Goal: Information Seeking & Learning: Learn about a topic

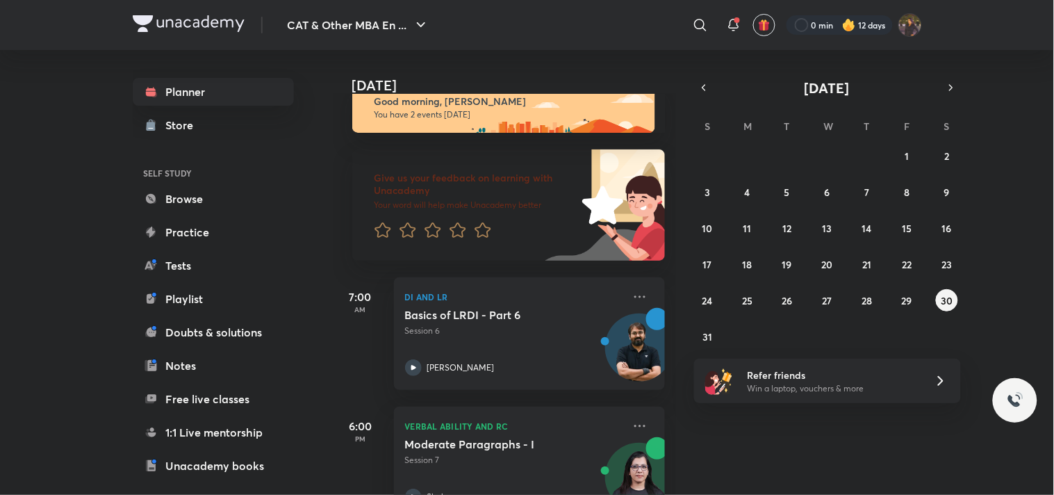
scroll to position [72, 0]
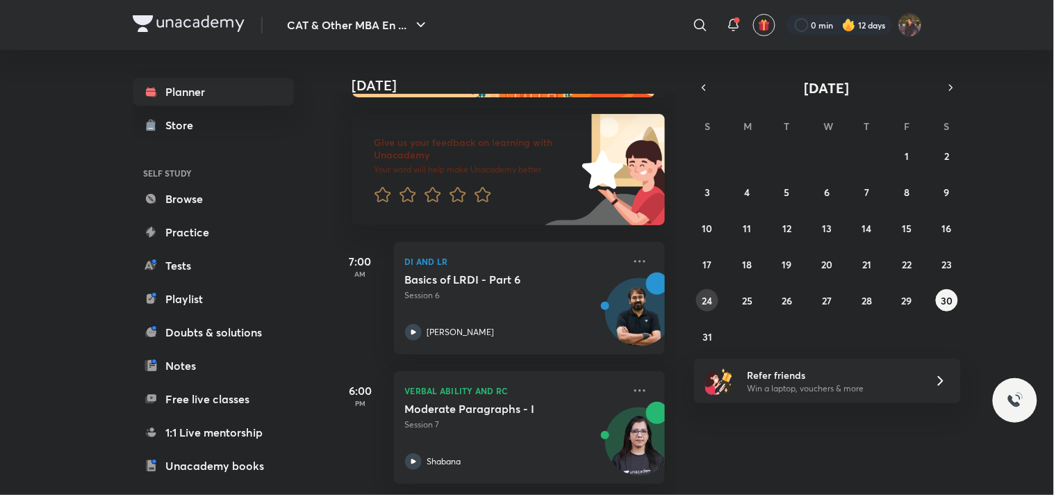
click at [708, 304] on abbr "24" at bounding box center [707, 300] width 10 height 13
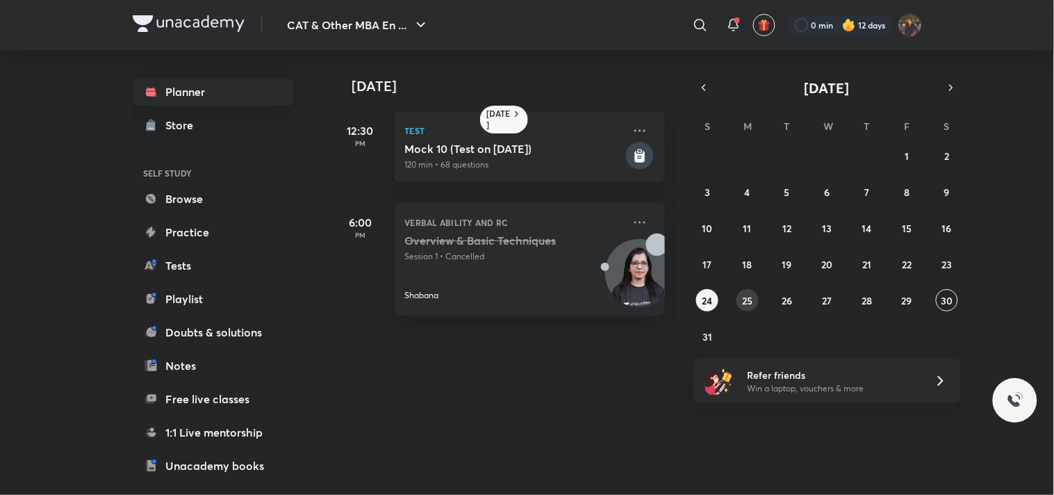
click at [748, 299] on abbr "25" at bounding box center [747, 300] width 10 height 13
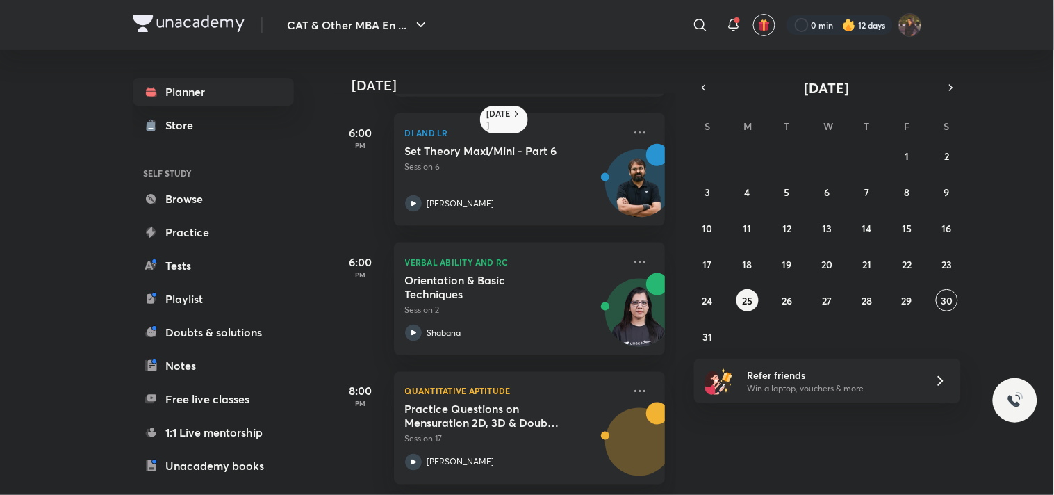
scroll to position [401, 0]
click at [792, 304] on abbr "26" at bounding box center [787, 300] width 10 height 13
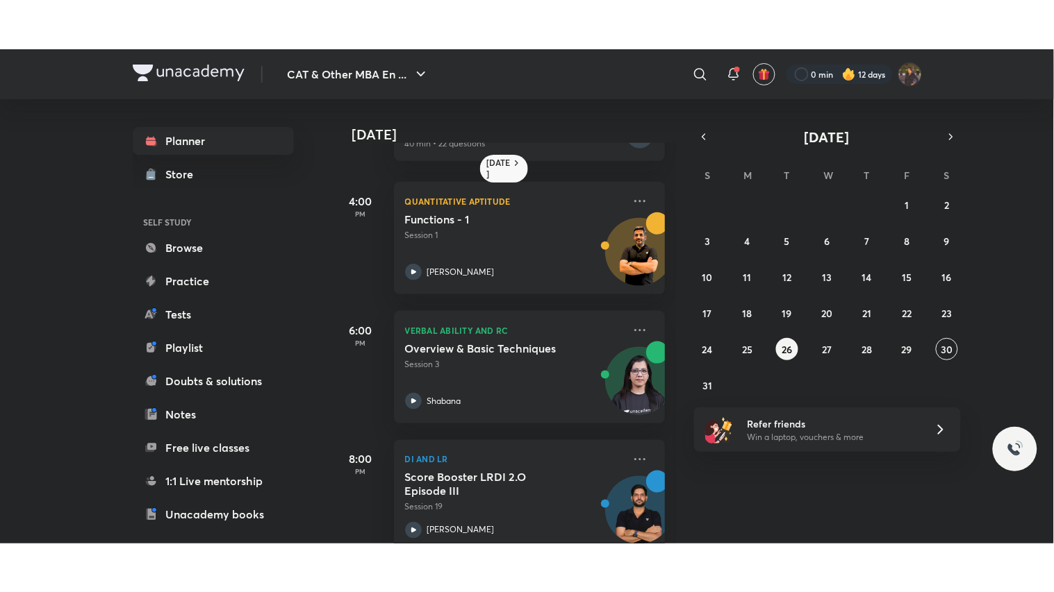
scroll to position [332, 0]
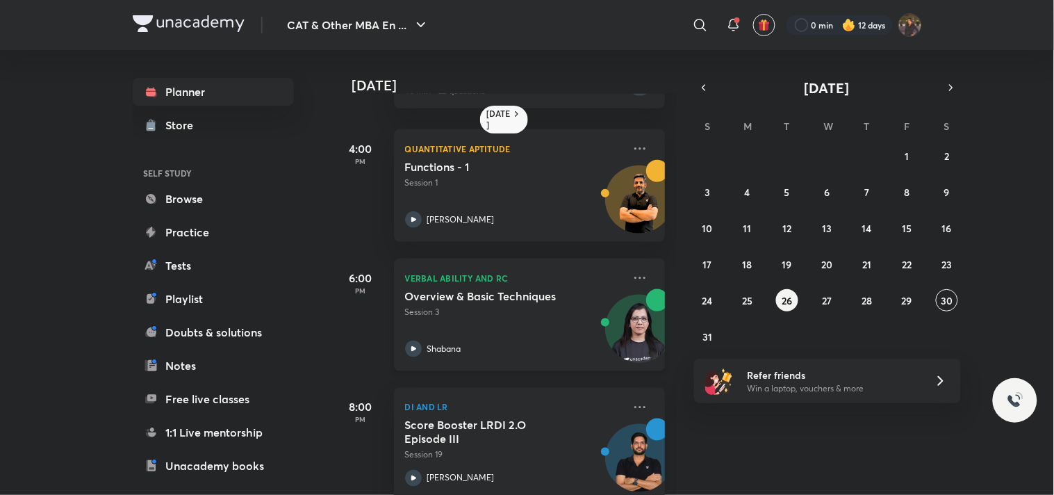
click at [493, 307] on p "Session 3" at bounding box center [514, 312] width 218 height 13
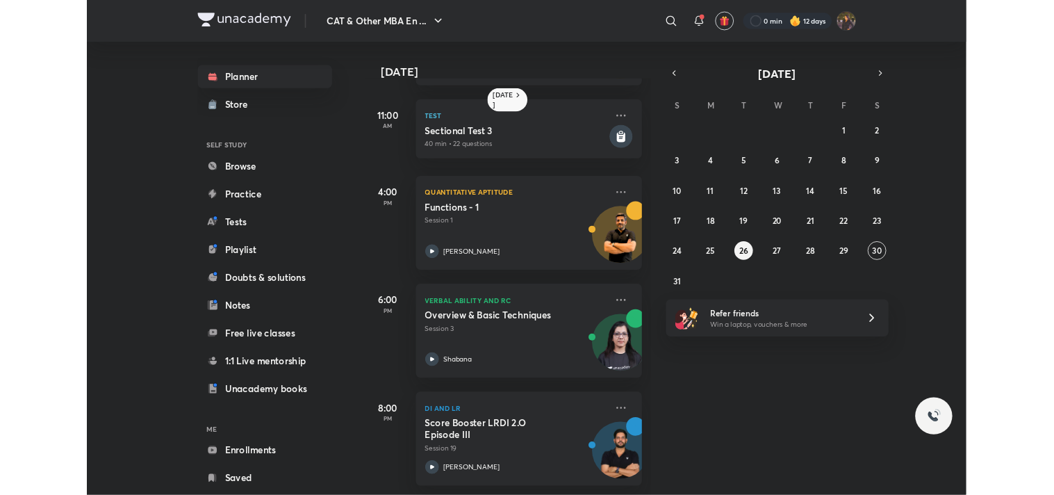
scroll to position [262, 0]
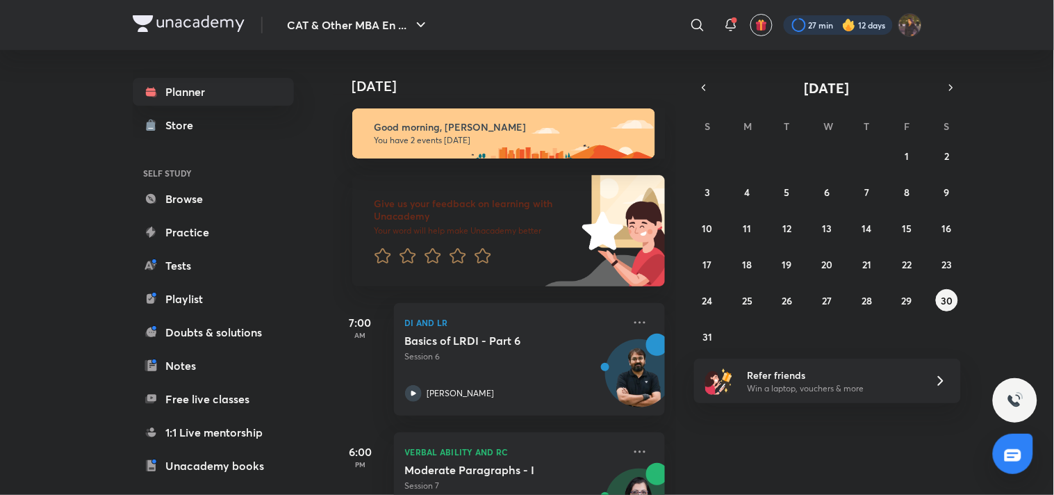
click at [815, 17] on div at bounding box center [837, 24] width 109 height 19
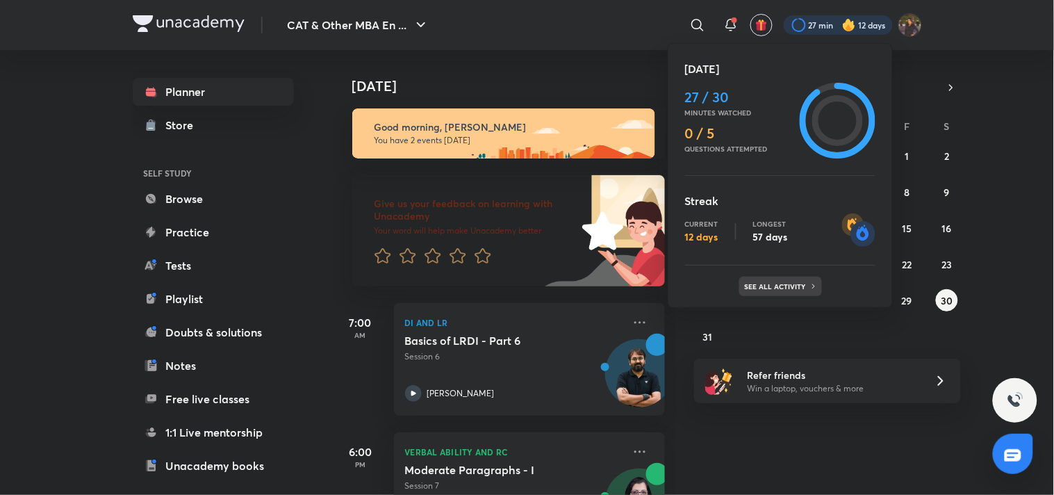
click at [761, 285] on p "See all activity" at bounding box center [777, 286] width 65 height 8
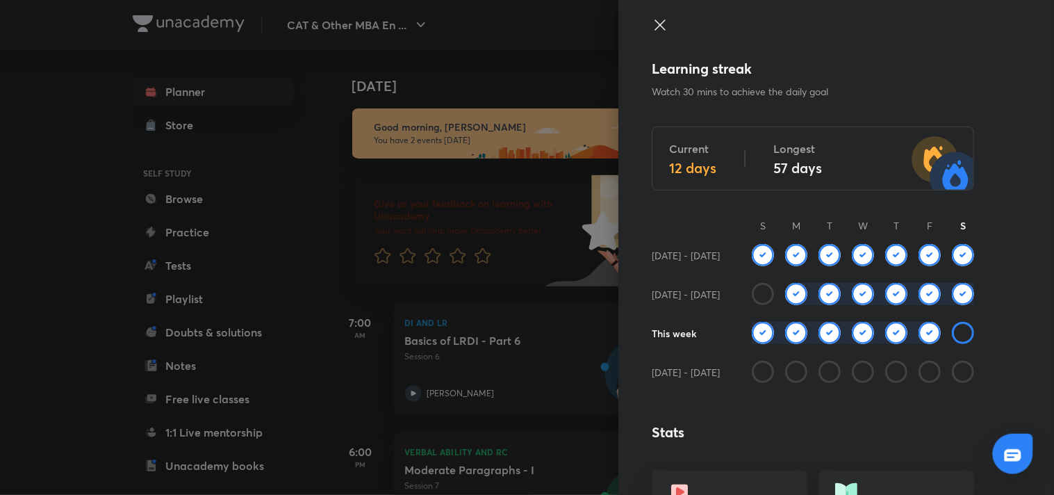
click at [636, 22] on div "Learning streak Watch 30 mins to achieve the daily goal Current 12 days Longest…" at bounding box center [835, 247] width 435 height 495
click at [651, 26] on icon at bounding box center [659, 25] width 17 height 17
